Goal: Information Seeking & Learning: Learn about a topic

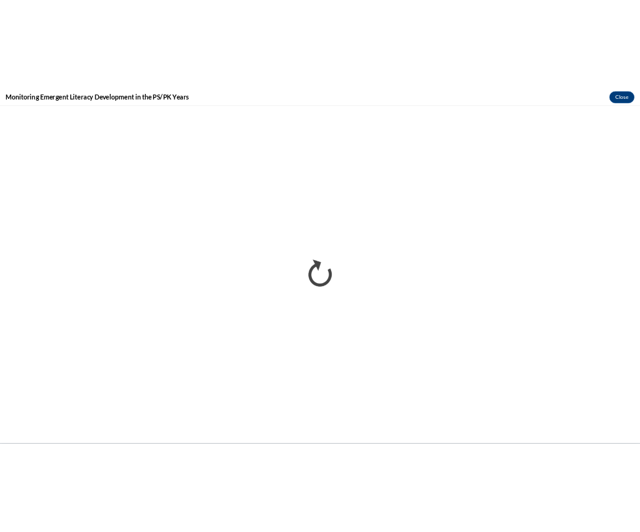
scroll to position [1212, 0]
